Goal: Navigation & Orientation: Find specific page/section

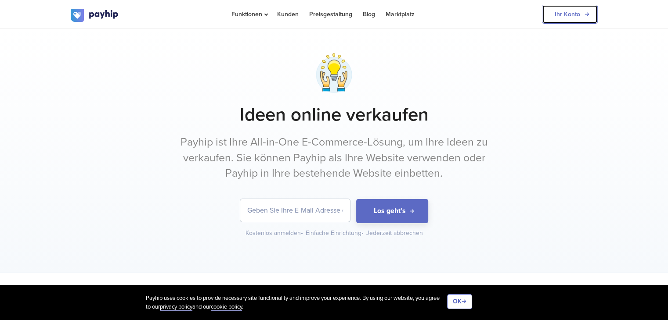
click at [586, 22] on link "Ihr Konto" at bounding box center [570, 14] width 56 height 19
click at [97, 20] on img at bounding box center [95, 15] width 48 height 13
click at [574, 20] on link "Ihr Konto" at bounding box center [570, 14] width 56 height 19
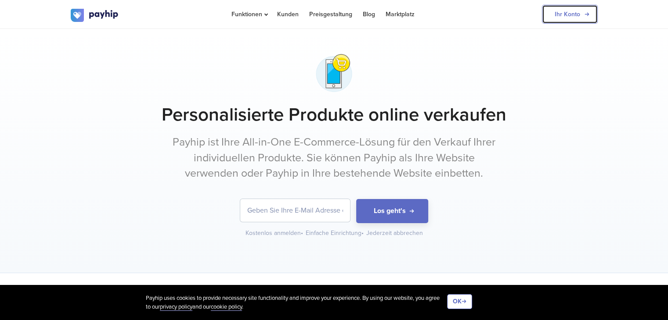
click at [569, 14] on link "Ihr Konto" at bounding box center [570, 14] width 56 height 19
